Goal: Information Seeking & Learning: Learn about a topic

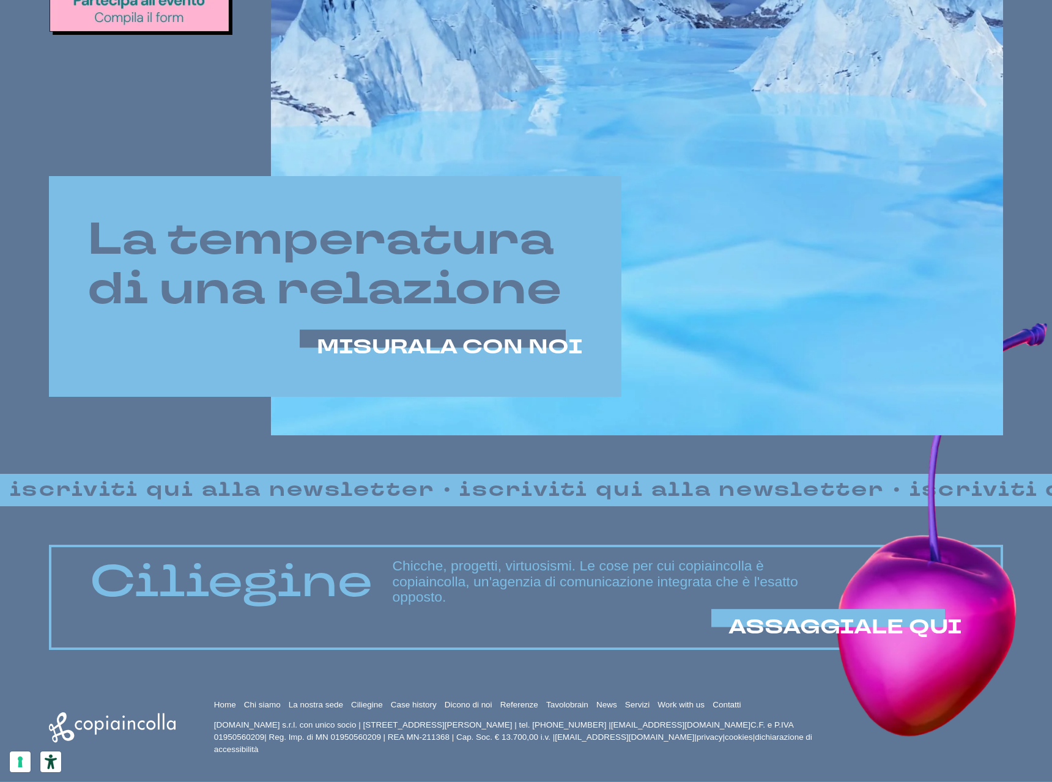
scroll to position [671, 0]
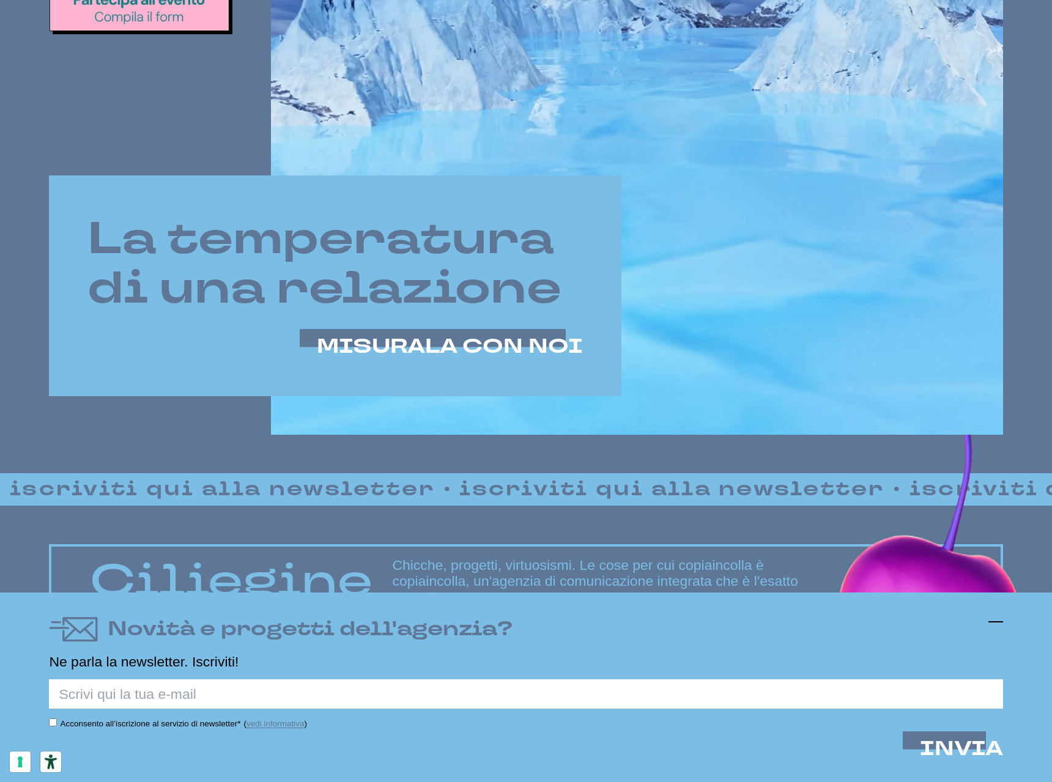
click at [997, 626] on icon at bounding box center [995, 622] width 15 height 15
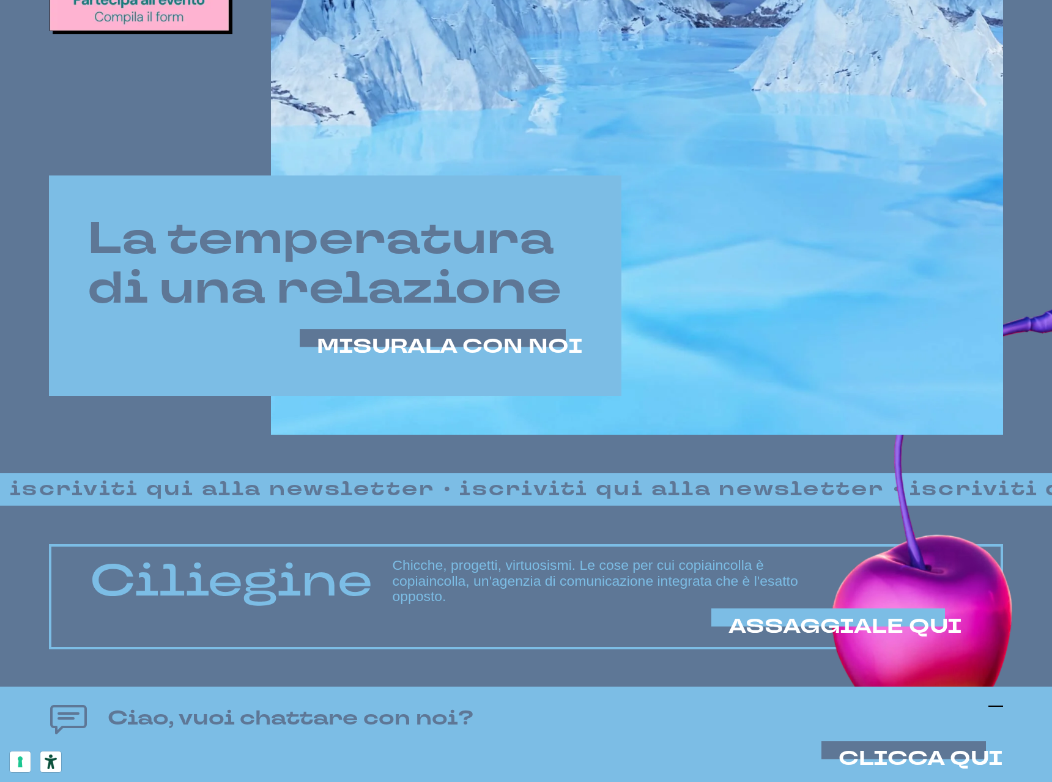
click at [1002, 702] on icon at bounding box center [995, 706] width 15 height 15
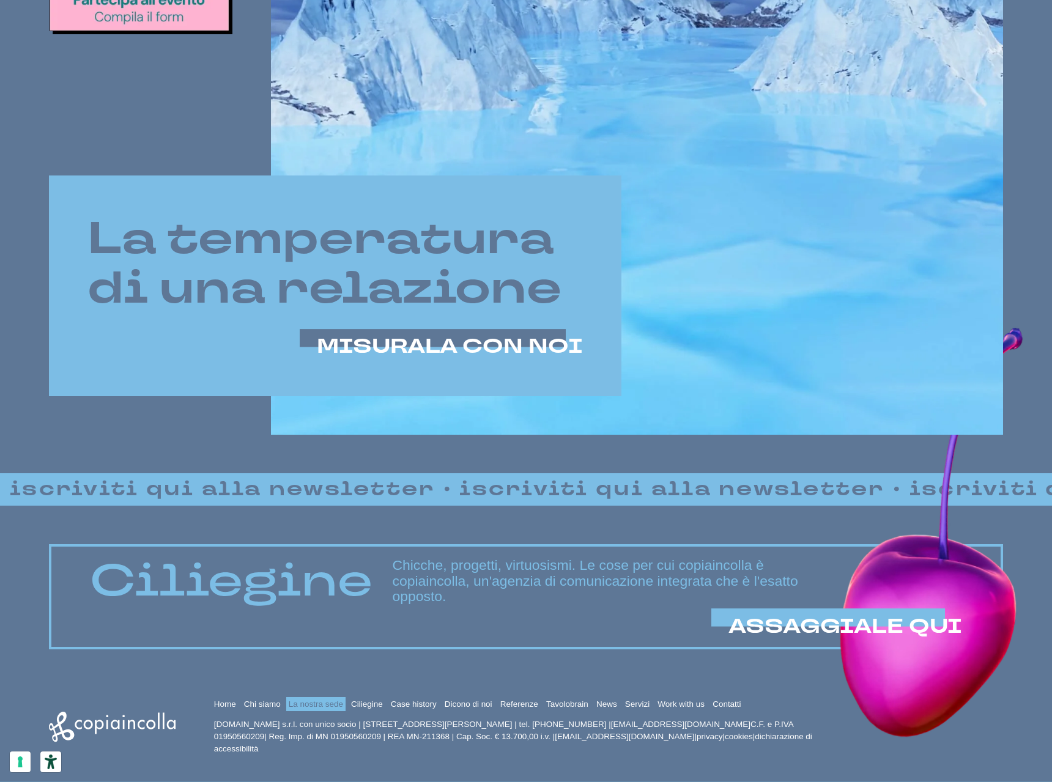
click at [317, 702] on link "La nostra sede" at bounding box center [316, 704] width 54 height 9
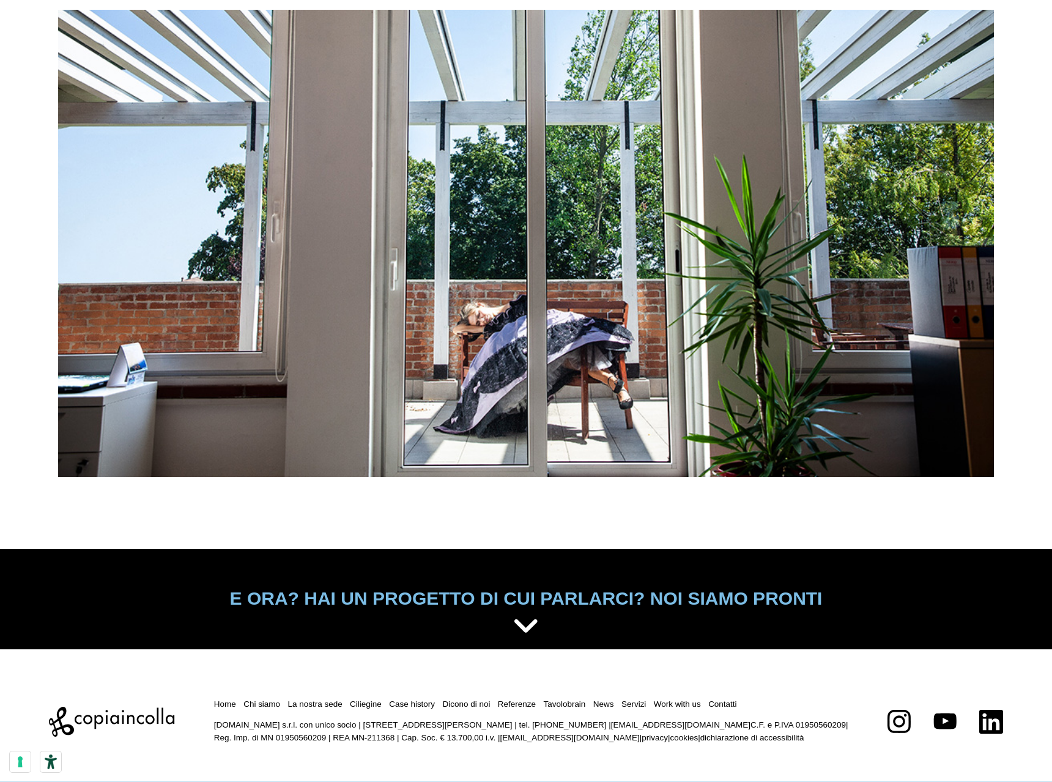
scroll to position [5383, 0]
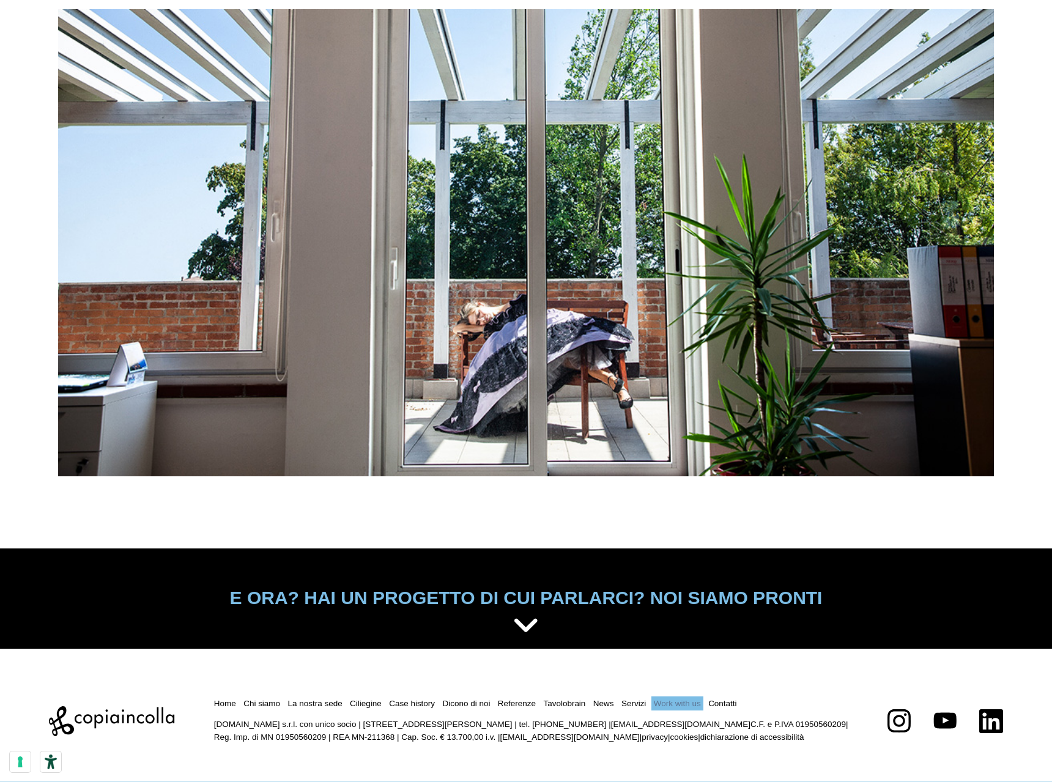
click at [660, 700] on link "Work with us" at bounding box center [677, 703] width 47 height 9
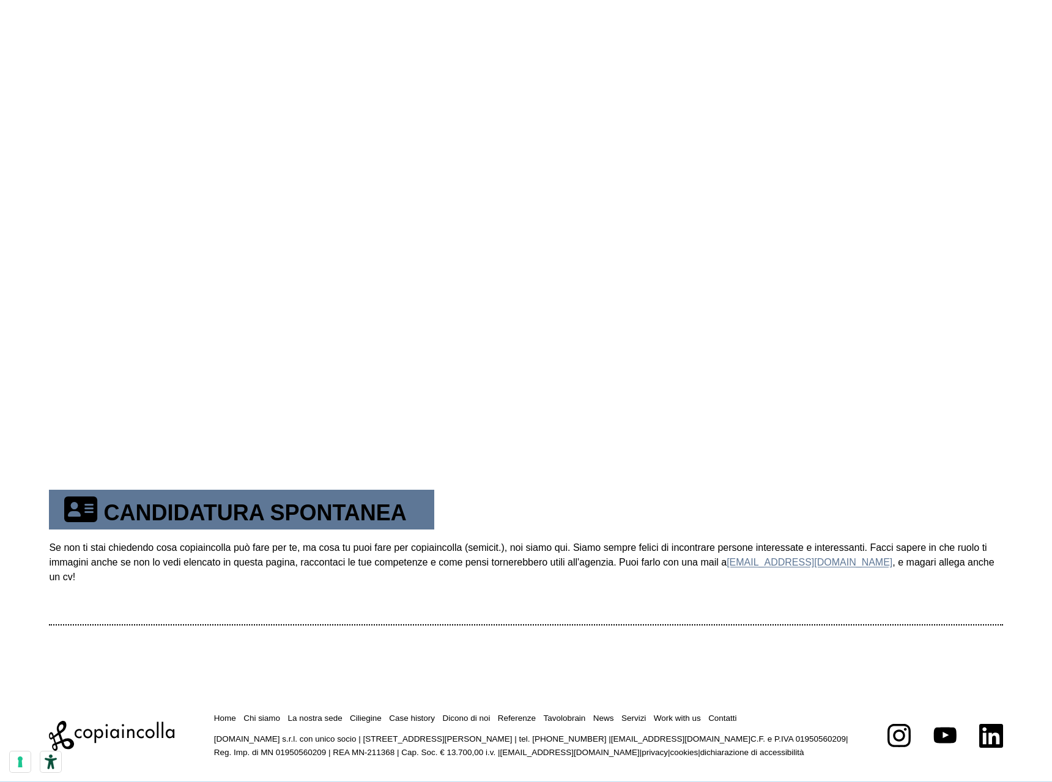
scroll to position [469, 0]
click at [264, 713] on link "Chi siamo" at bounding box center [261, 717] width 37 height 9
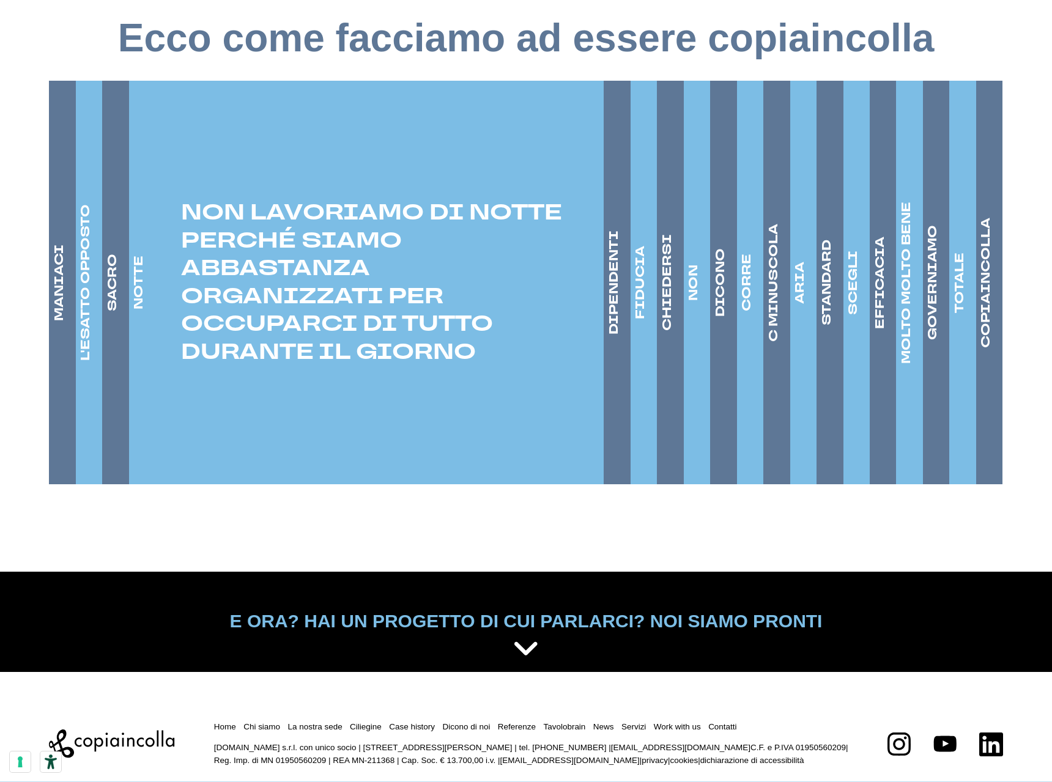
scroll to position [1857, 0]
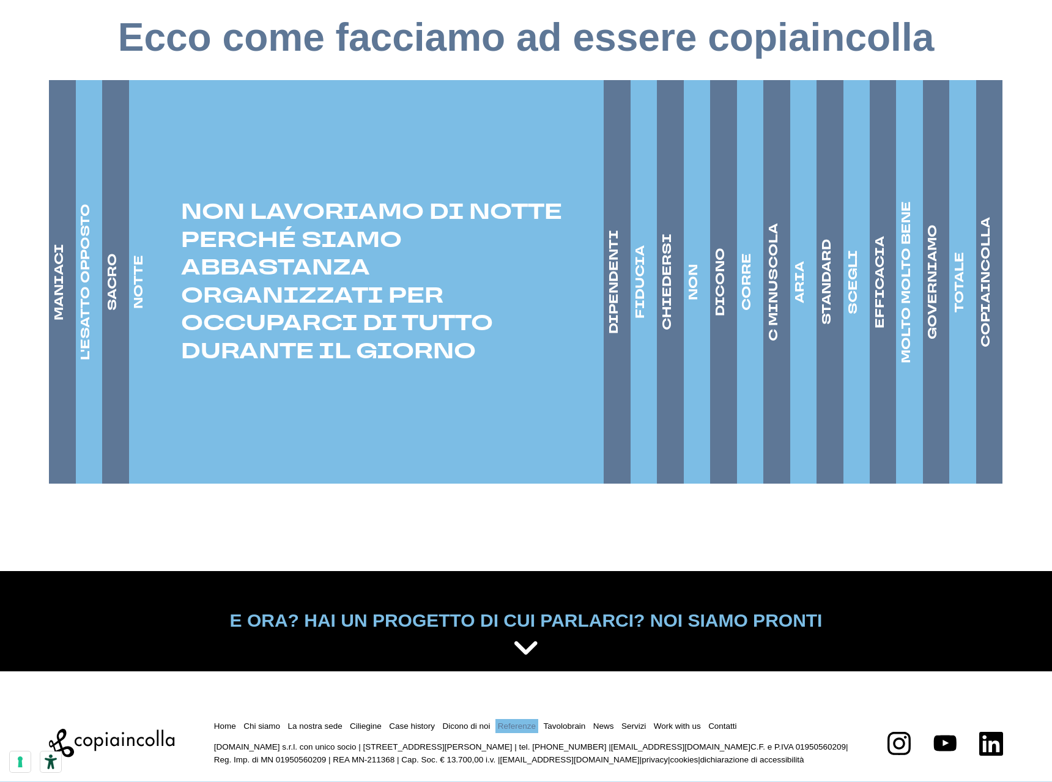
click at [515, 722] on link "Referenze" at bounding box center [517, 726] width 38 height 9
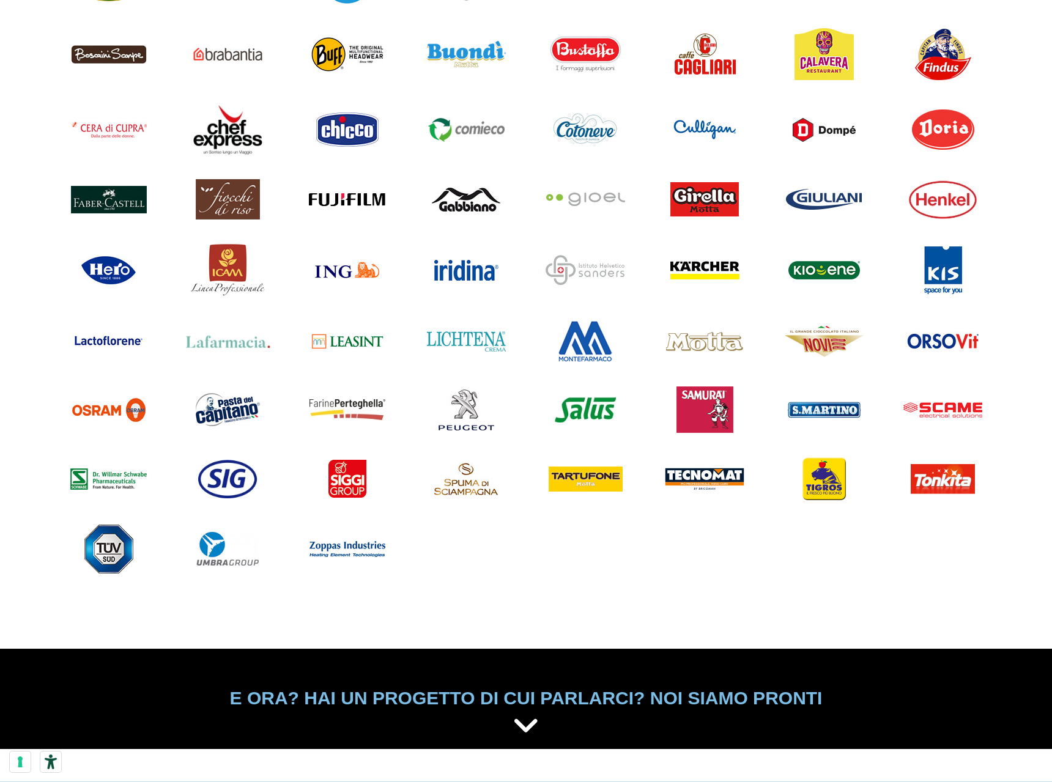
scroll to position [1101, 0]
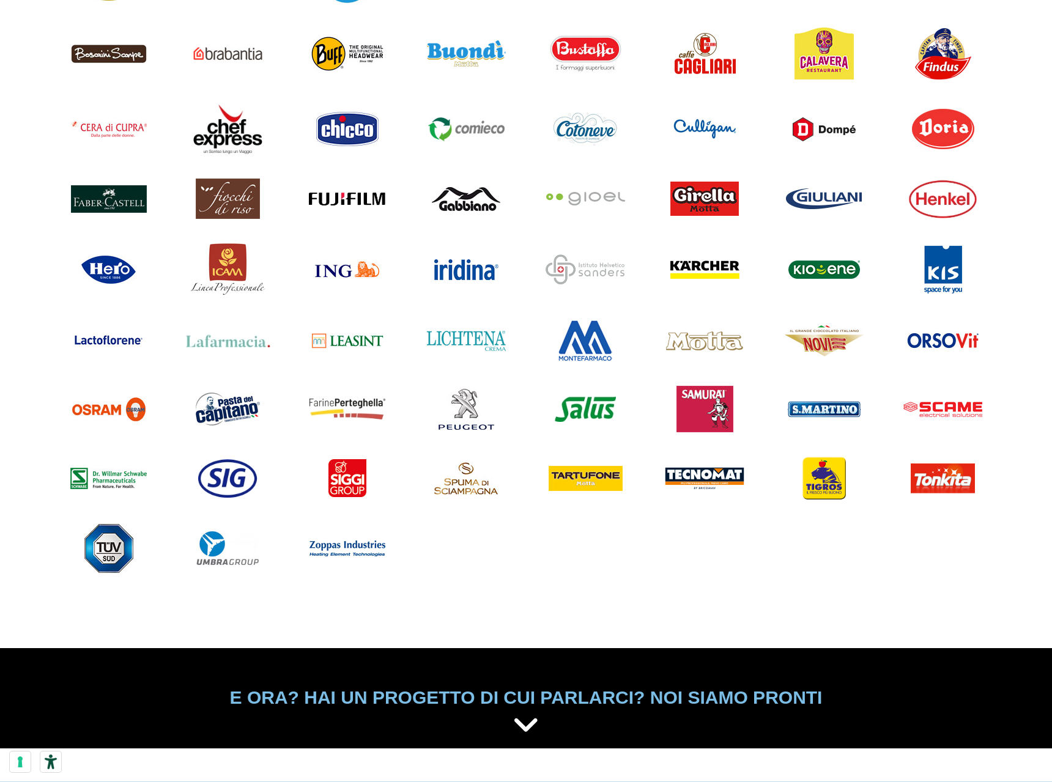
click at [524, 723] on icon at bounding box center [526, 726] width 27 height 31
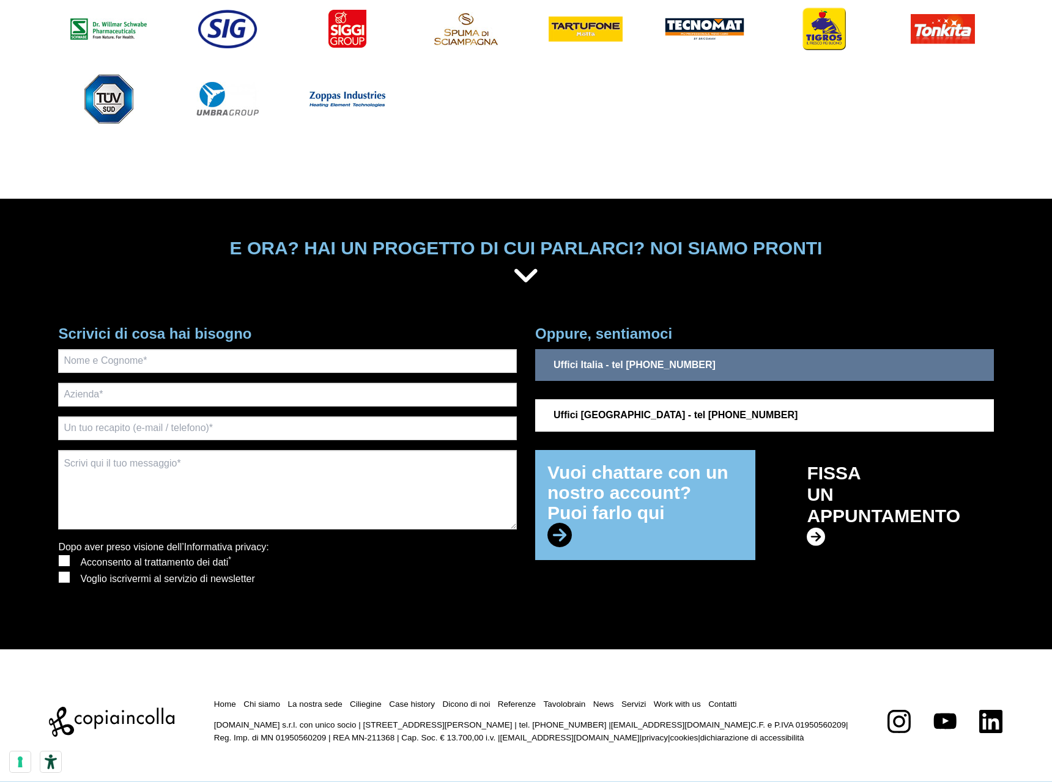
scroll to position [1551, 0]
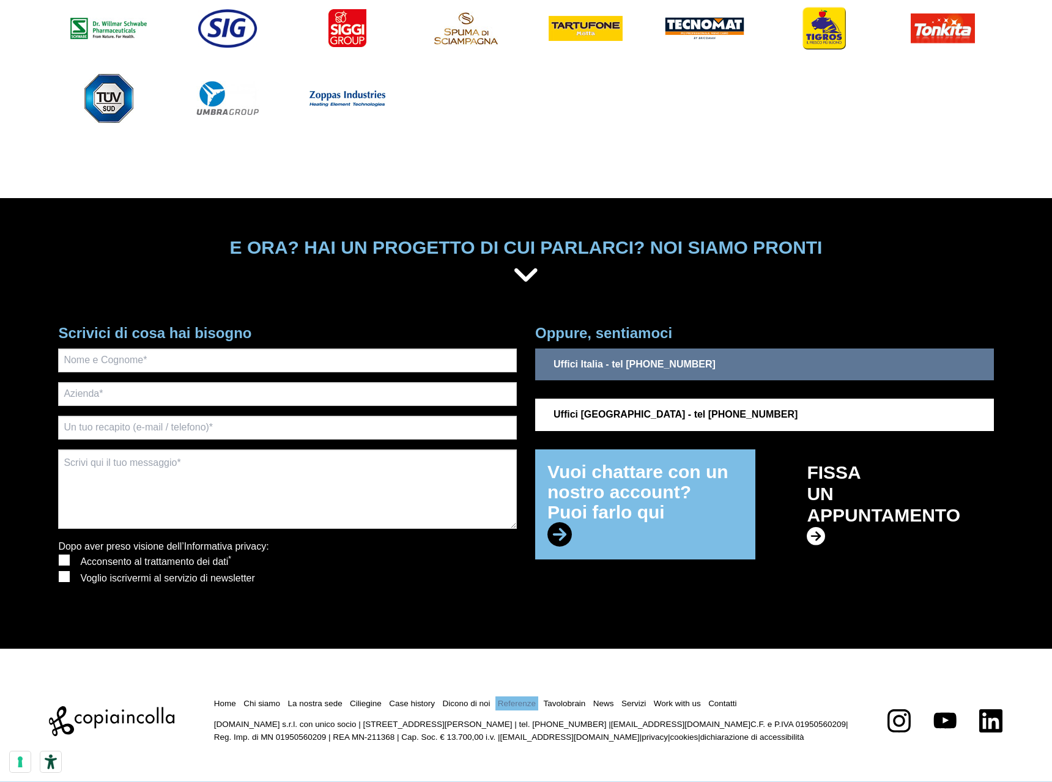
click at [512, 700] on link "Referenze" at bounding box center [517, 703] width 38 height 9
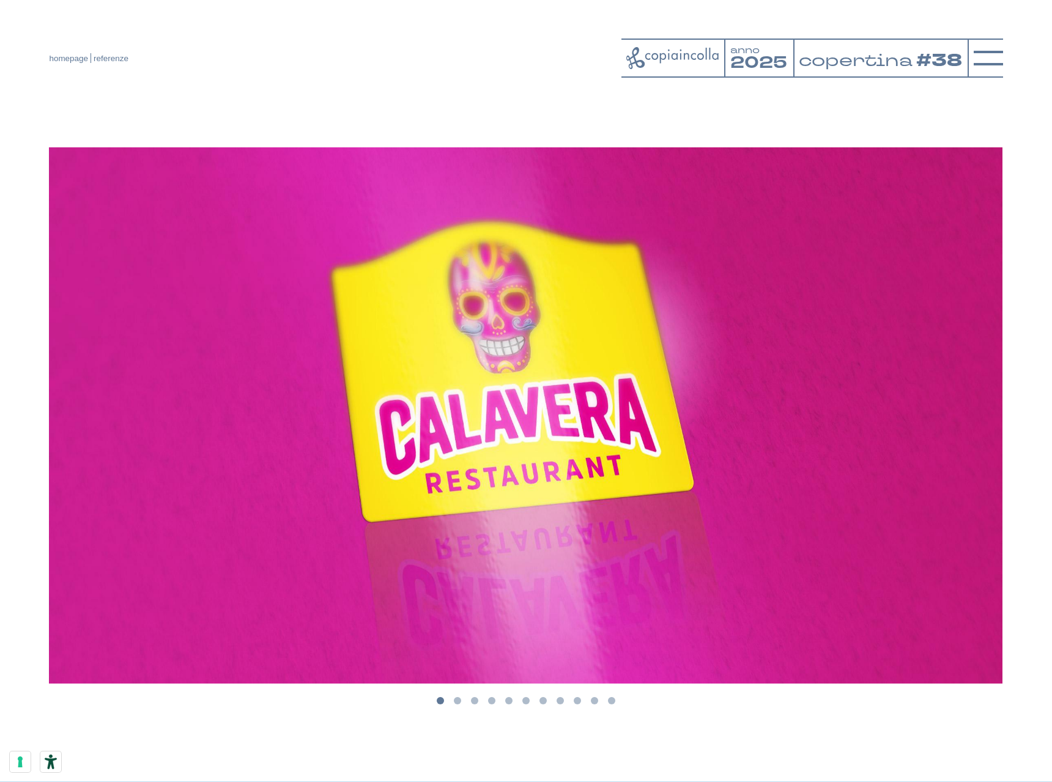
scroll to position [245, 0]
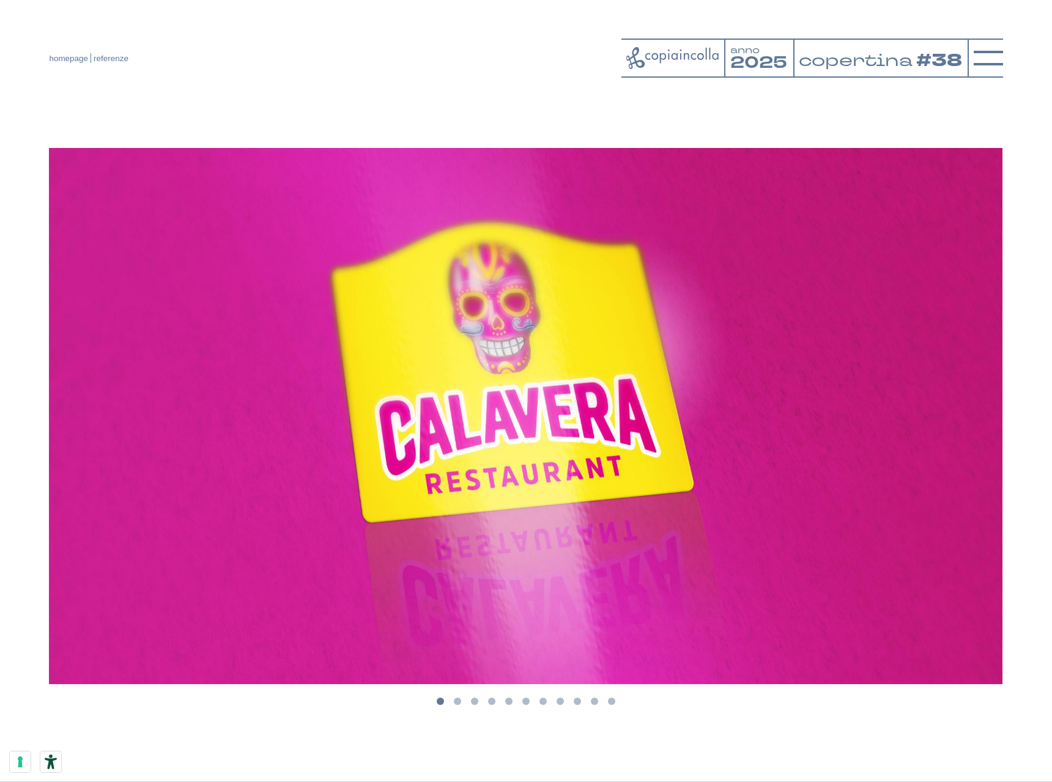
click at [457, 702] on button "Go to slide 2" at bounding box center [457, 701] width 7 height 7
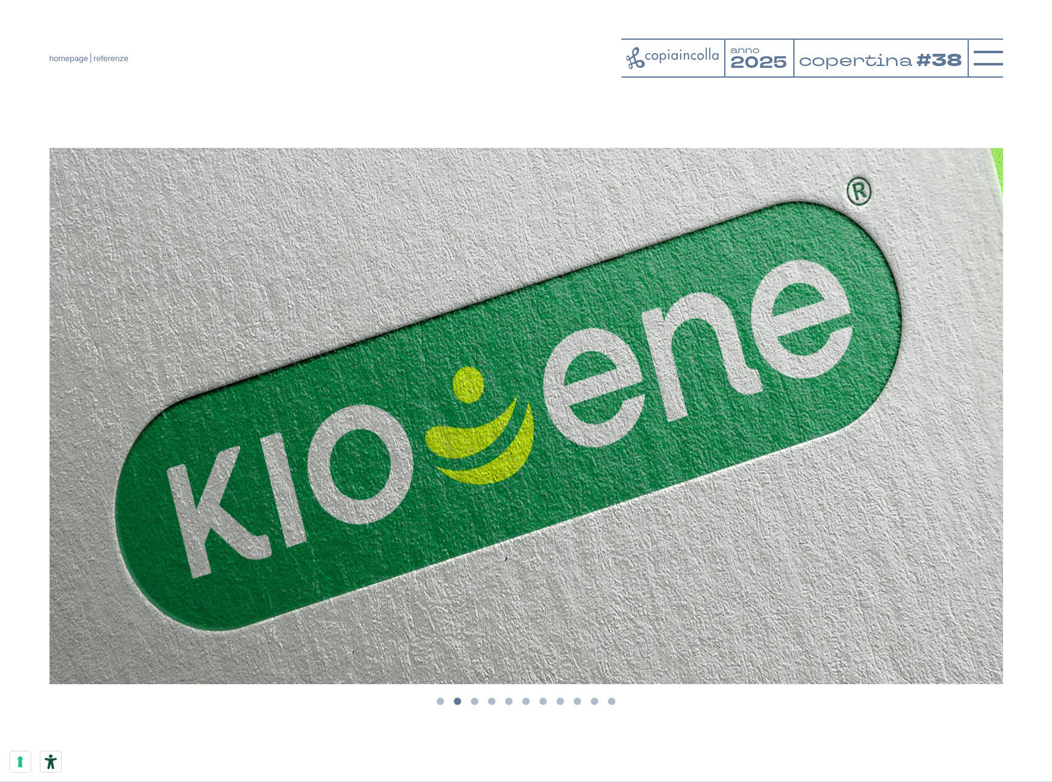
click at [474, 702] on button "Go to slide 3" at bounding box center [474, 701] width 7 height 7
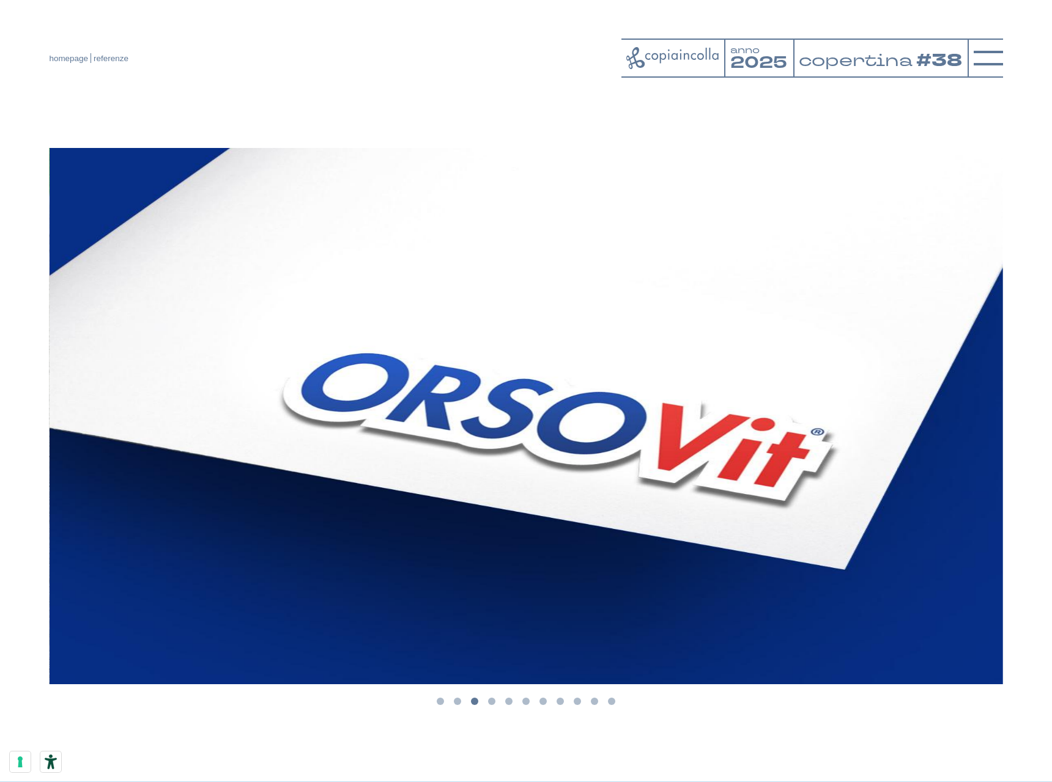
click at [491, 702] on button "Go to slide 4" at bounding box center [491, 701] width 7 height 7
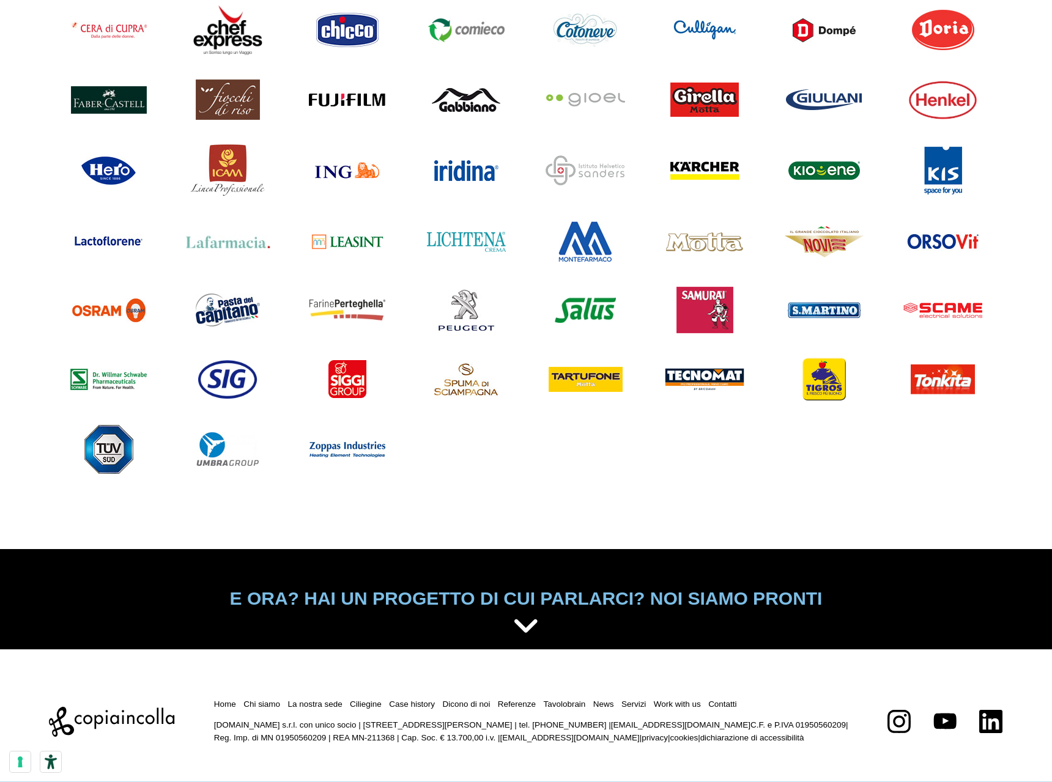
scroll to position [1201, 0]
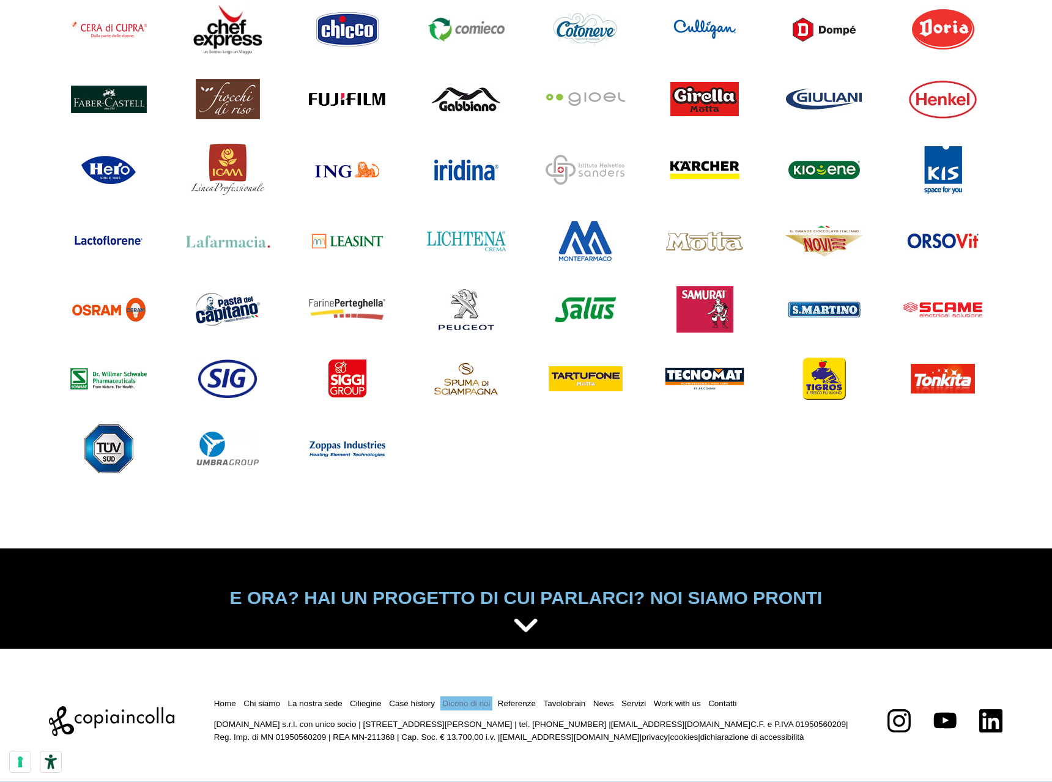
click at [465, 706] on link "Dicono di noi" at bounding box center [467, 703] width 48 height 9
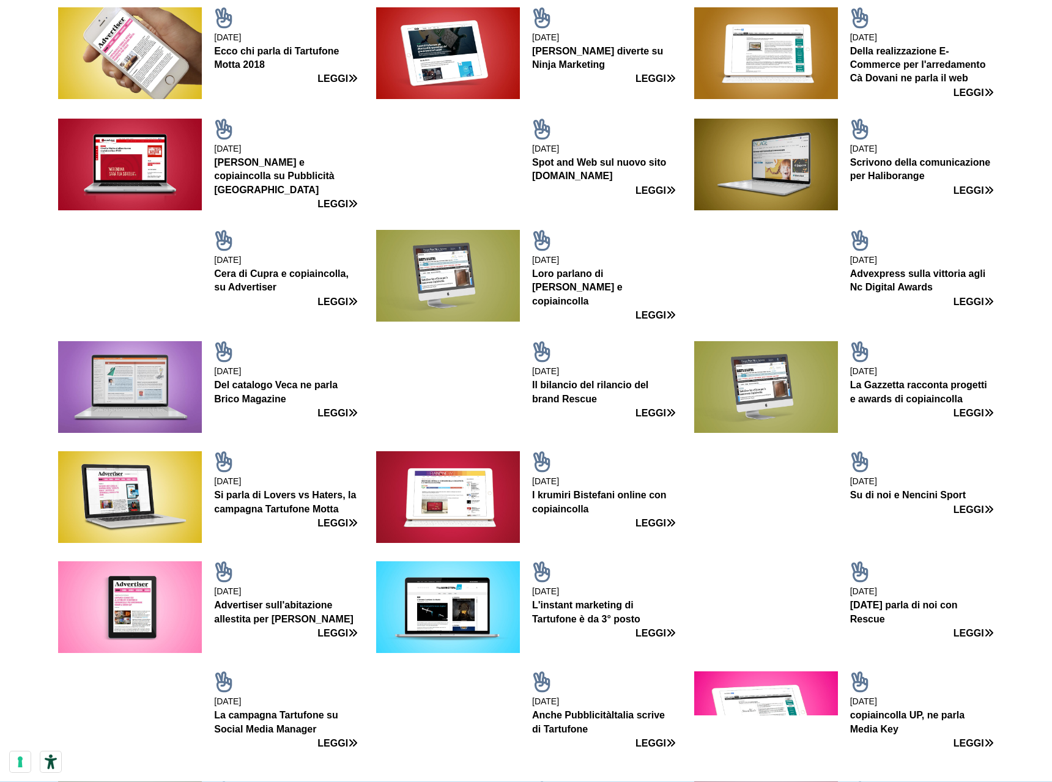
scroll to position [2135, 0]
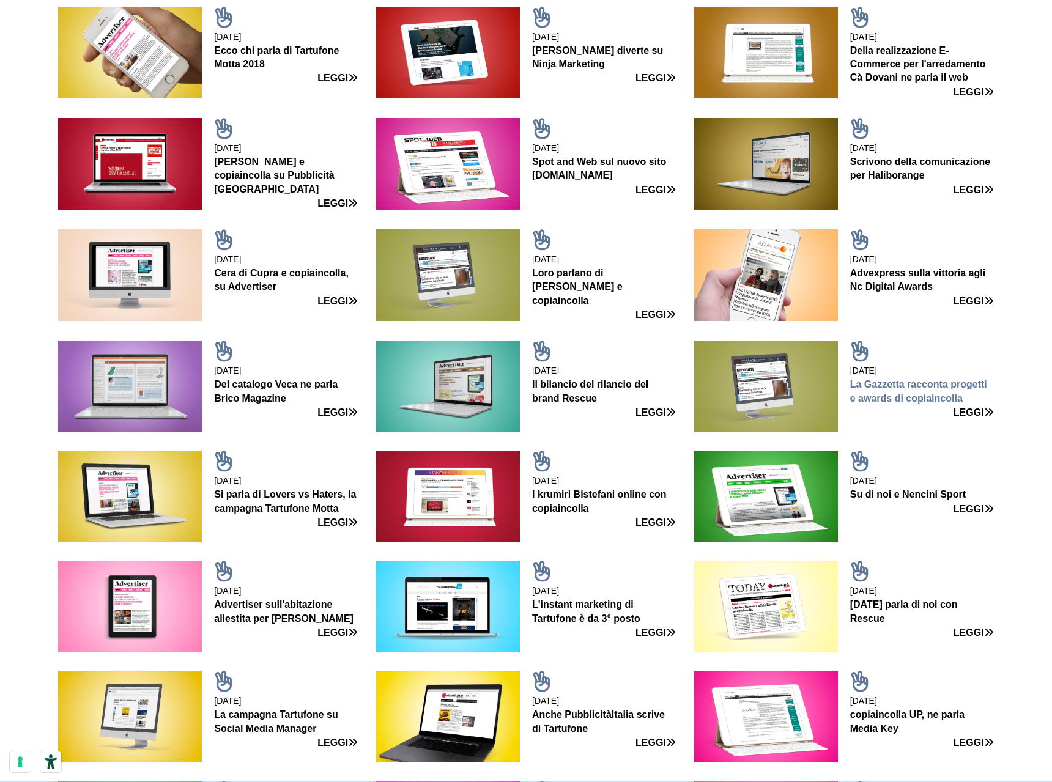
click at [890, 380] on link "La Gazzetta racconta progetti e awards di copiaincolla" at bounding box center [918, 391] width 137 height 24
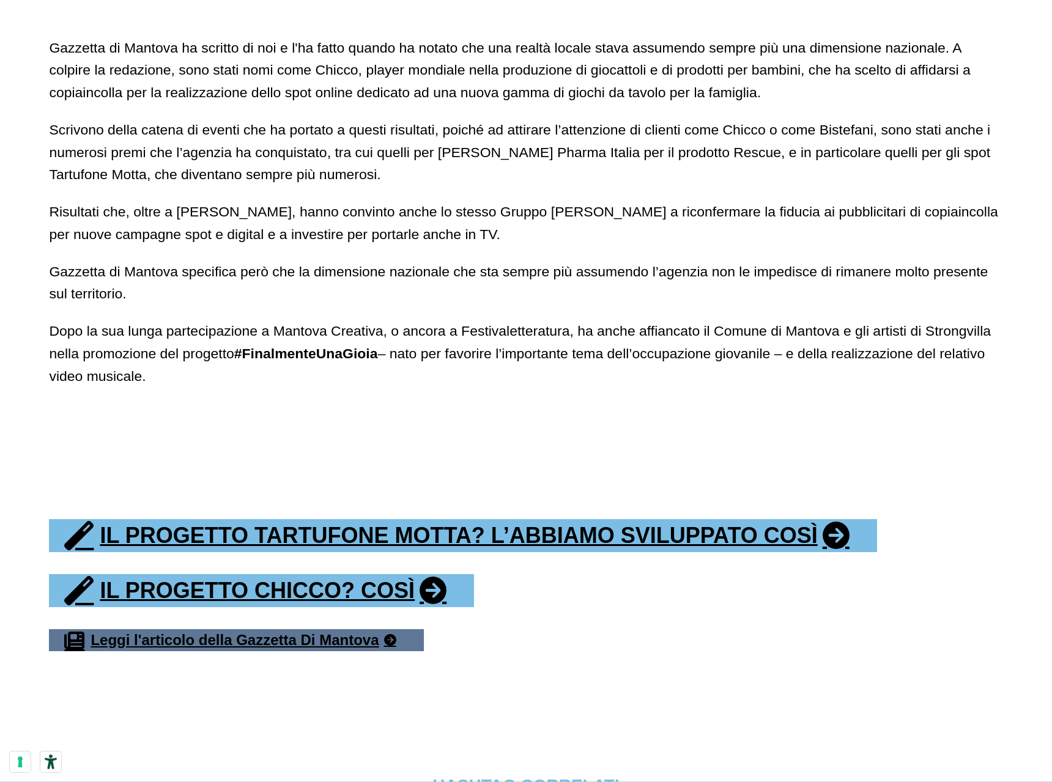
scroll to position [979, 0]
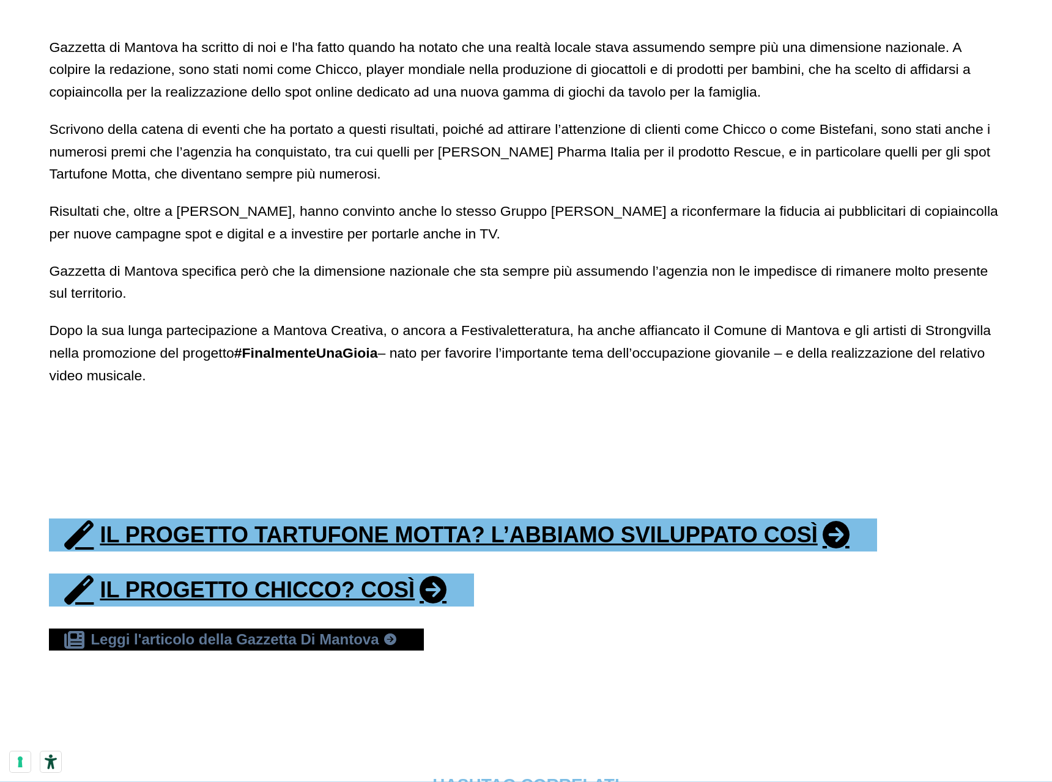
click at [268, 629] on link "Leggi l'articolo della Gazzetta Di Mantova" at bounding box center [236, 640] width 374 height 22
